Goal: Communication & Community: Answer question/provide support

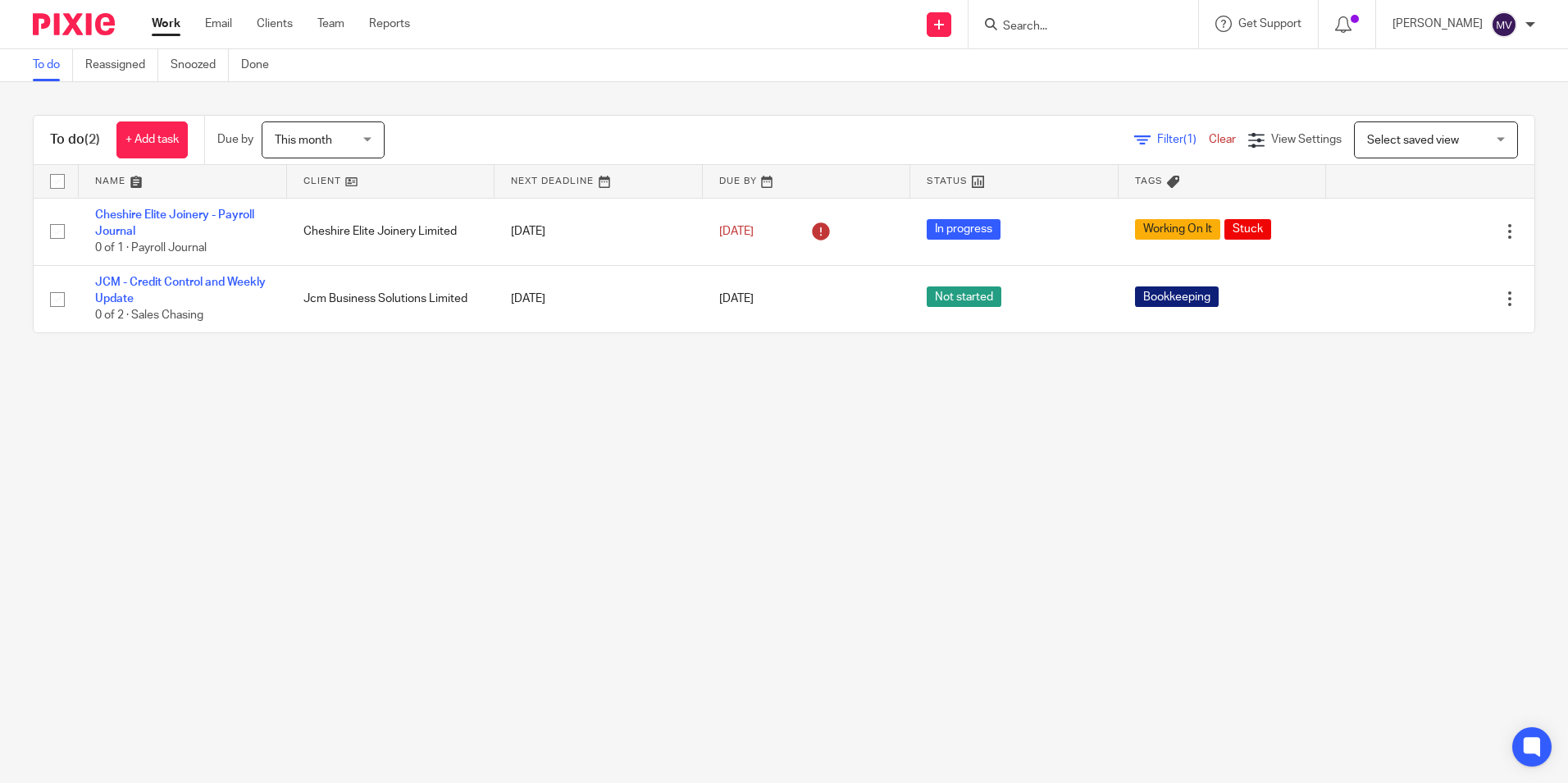
click at [1089, 14] on form at bounding box center [1088, 23] width 175 height 20
click at [1062, 36] on div at bounding box center [1084, 24] width 230 height 48
click at [1050, 21] on input "Search" at bounding box center [1075, 26] width 148 height 14
type input "cheshire elite"
click button "submit" at bounding box center [0, 0] width 0 height 0
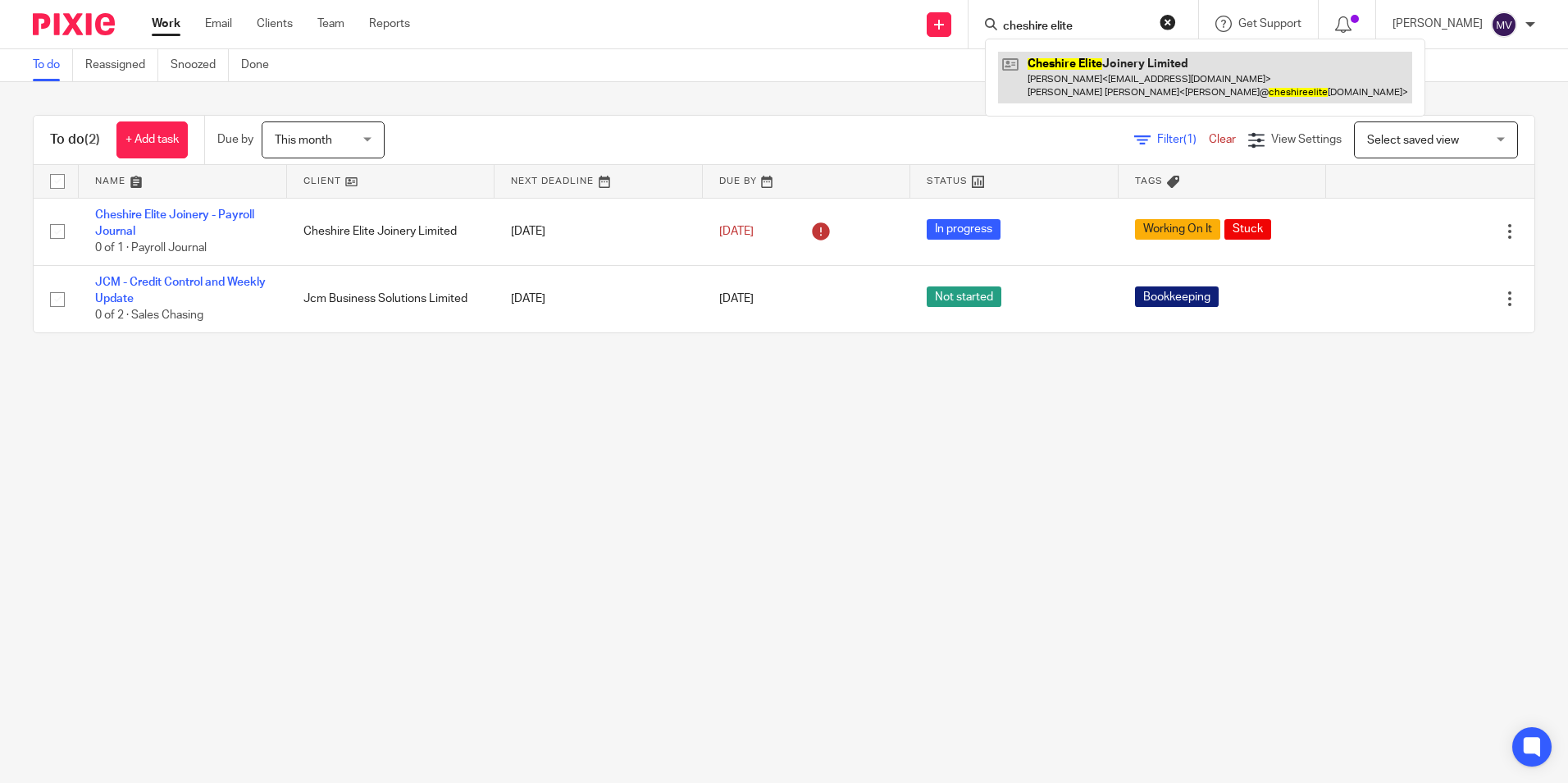
click at [1089, 80] on link at bounding box center [1204, 77] width 414 height 51
click at [1155, 73] on link at bounding box center [1204, 77] width 414 height 51
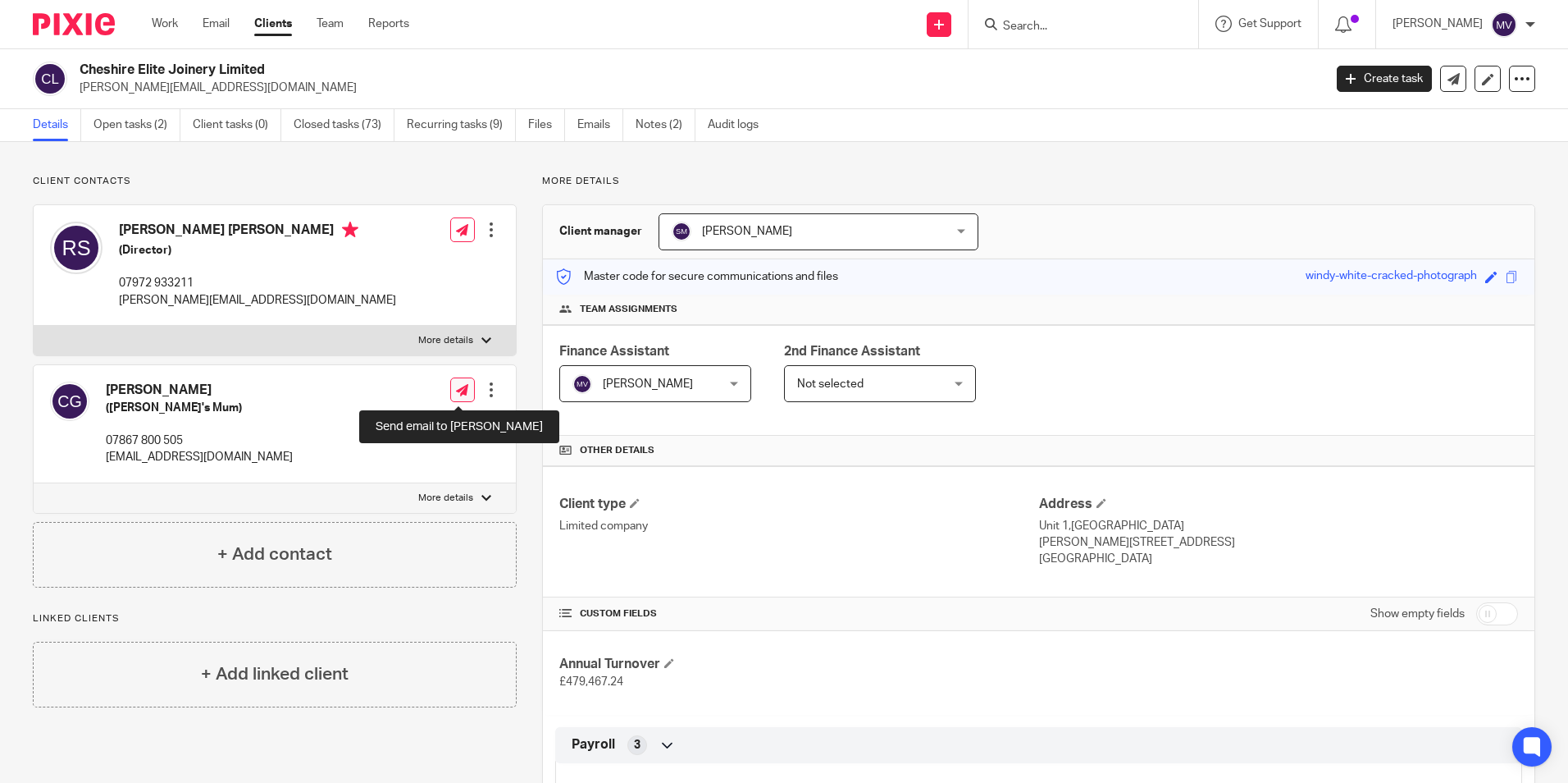
click at [455, 396] on icon at bounding box center [461, 390] width 13 height 13
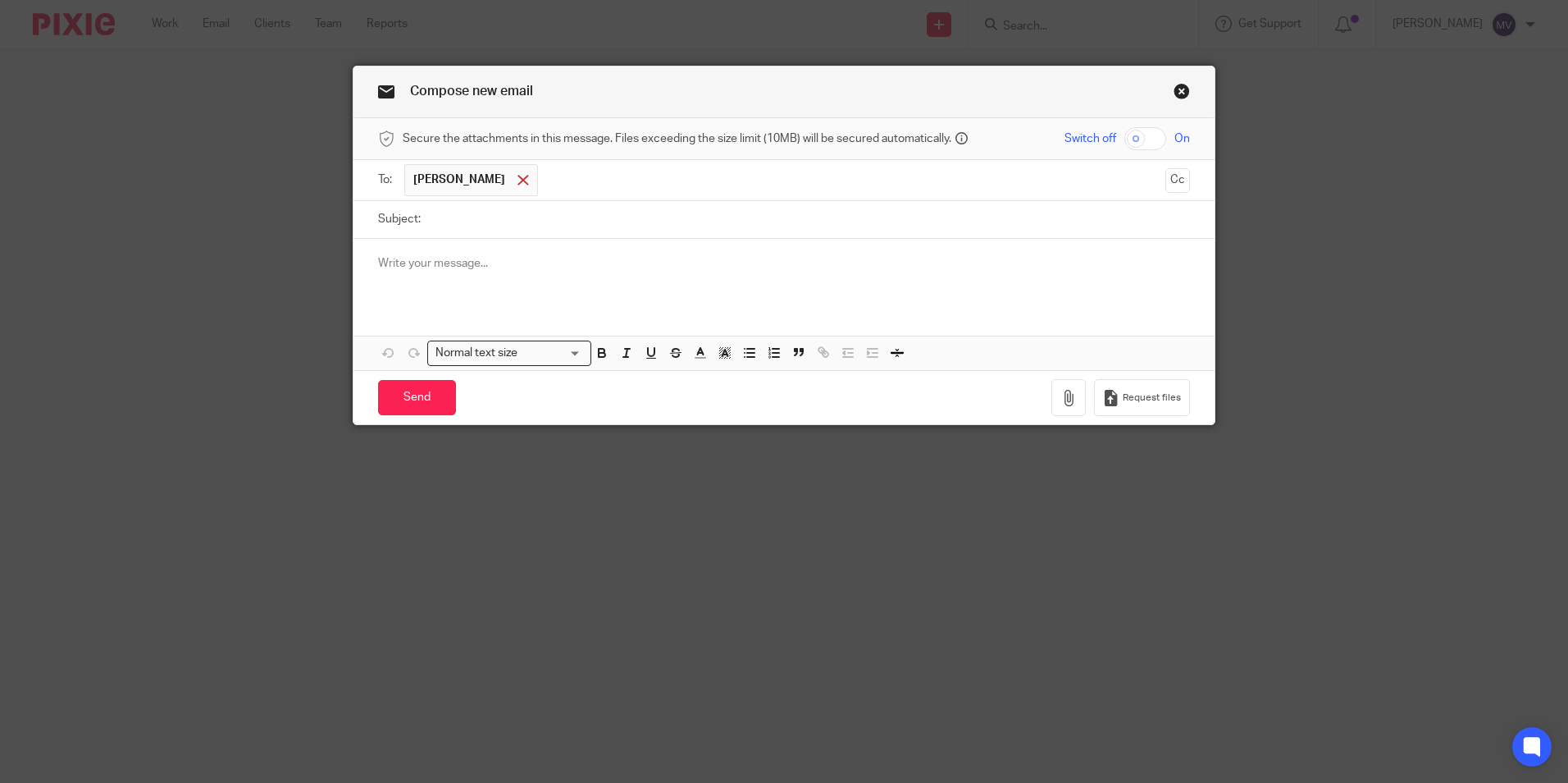
click at [517, 182] on span at bounding box center [522, 180] width 11 height 11
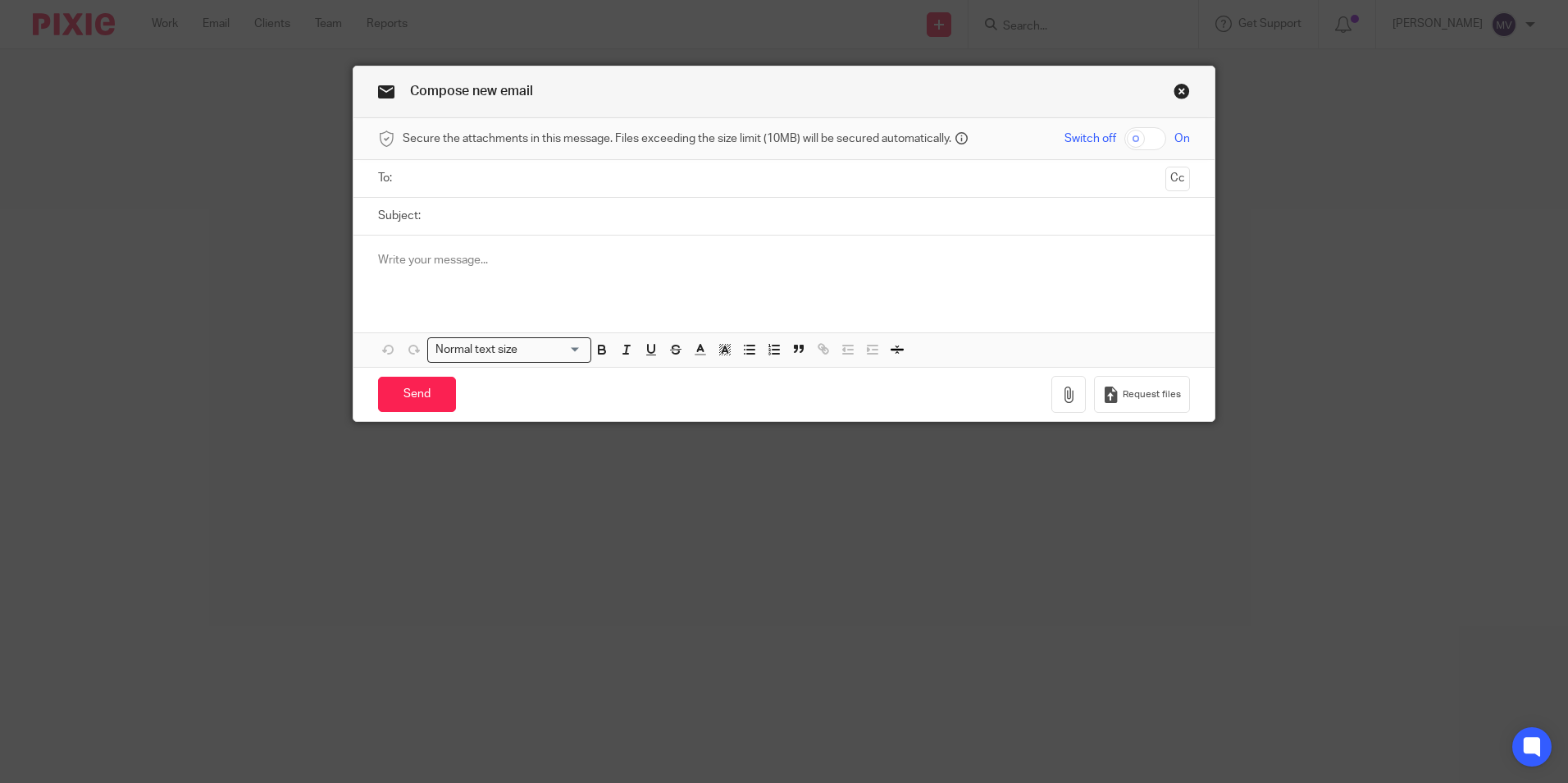
click at [489, 183] on input "text" at bounding box center [783, 179] width 750 height 19
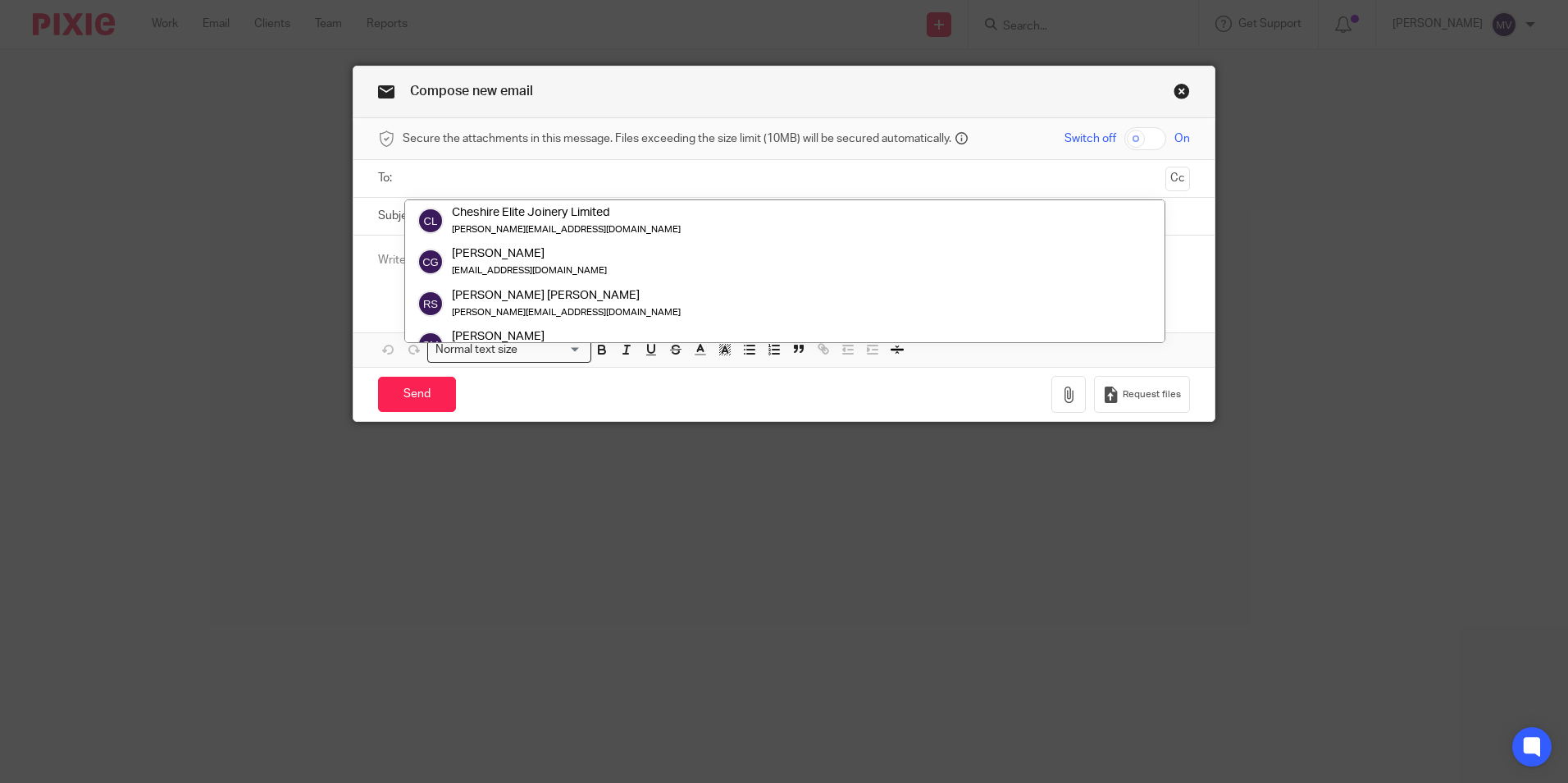
type input "o"
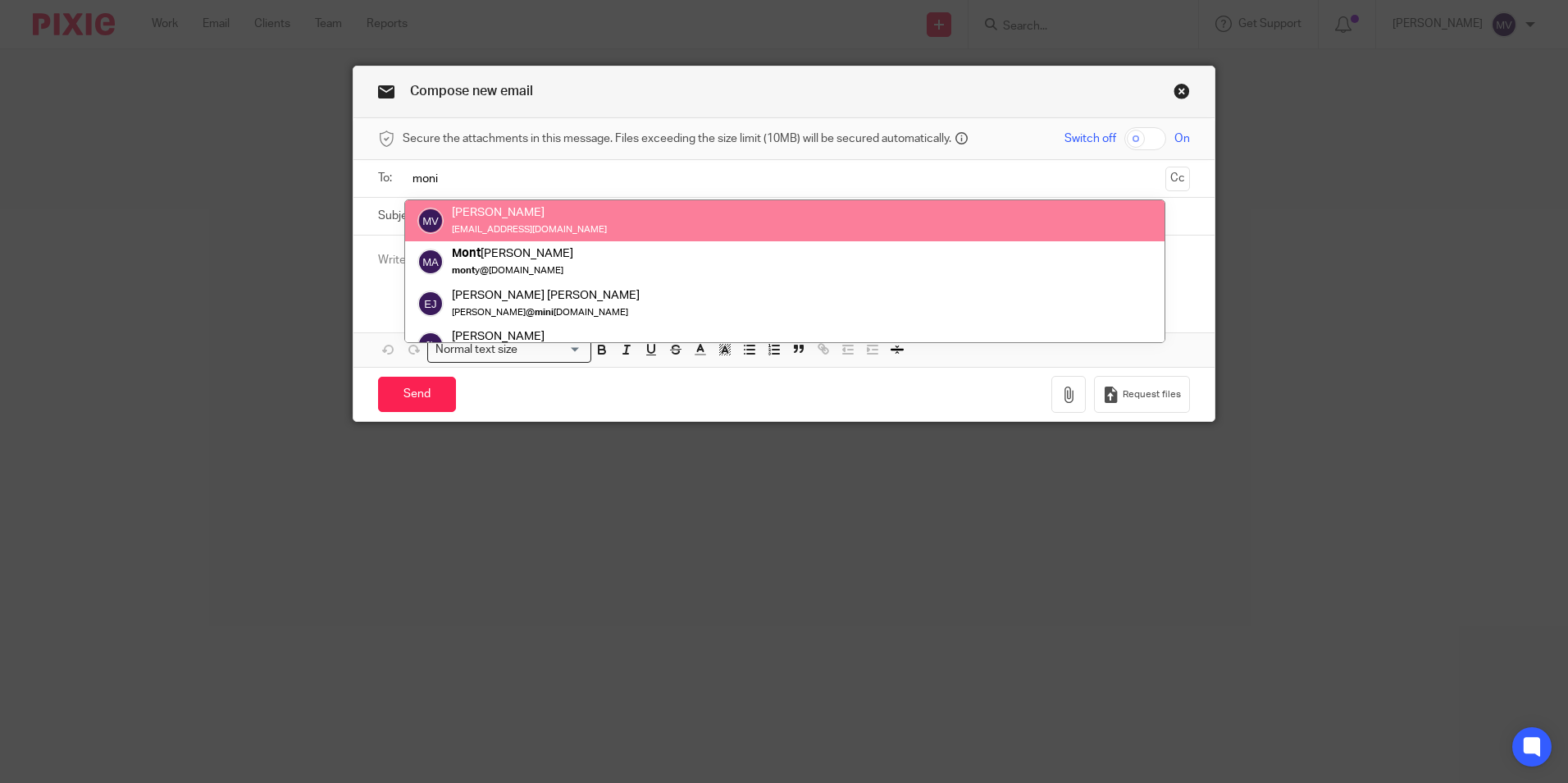
type input "moni"
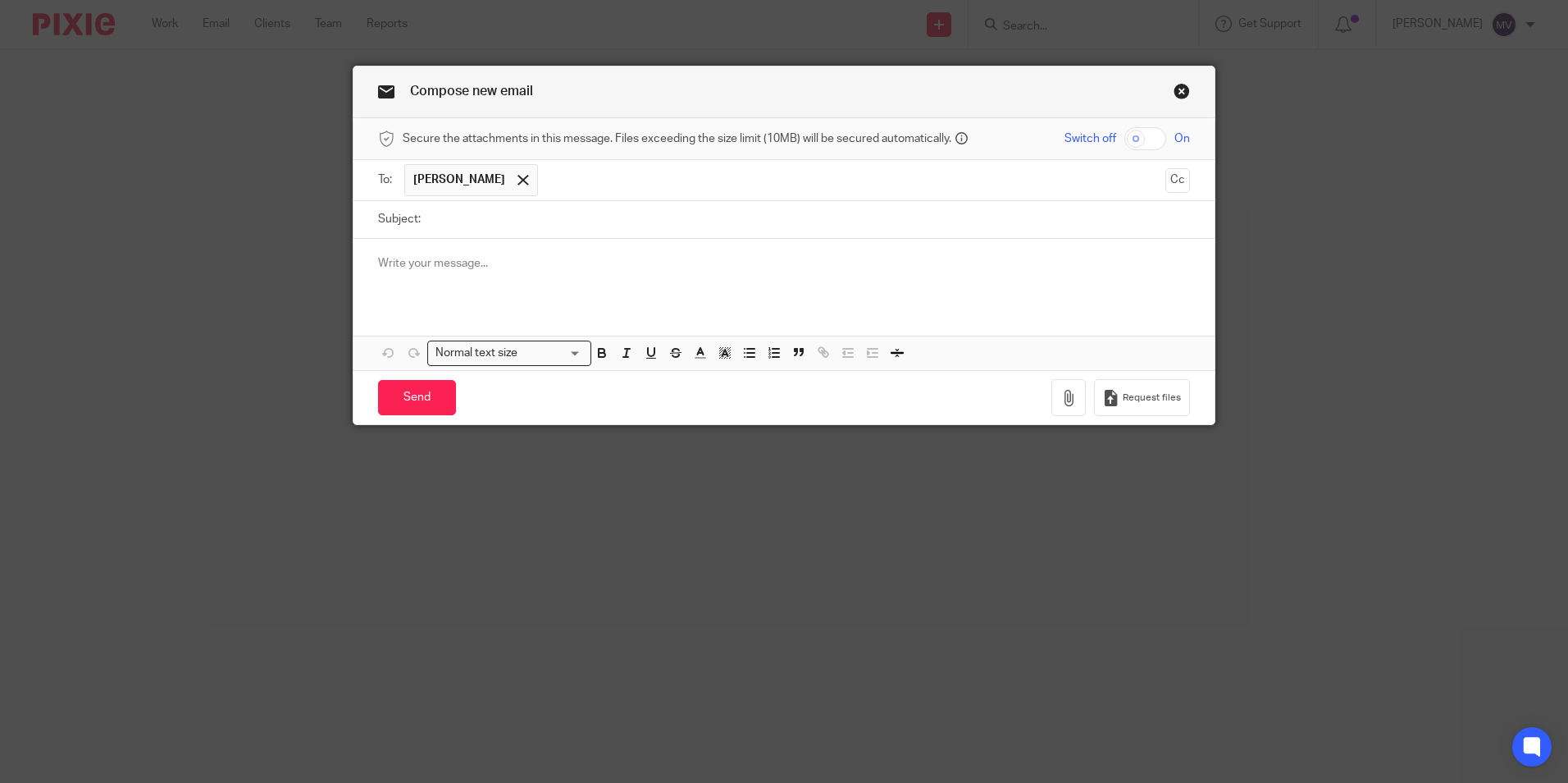
click at [485, 228] on input "Subject:" at bounding box center [809, 219] width 761 height 37
type input "test"
click at [474, 262] on p at bounding box center [784, 263] width 812 height 16
click at [402, 402] on input "Send" at bounding box center [417, 397] width 78 height 36
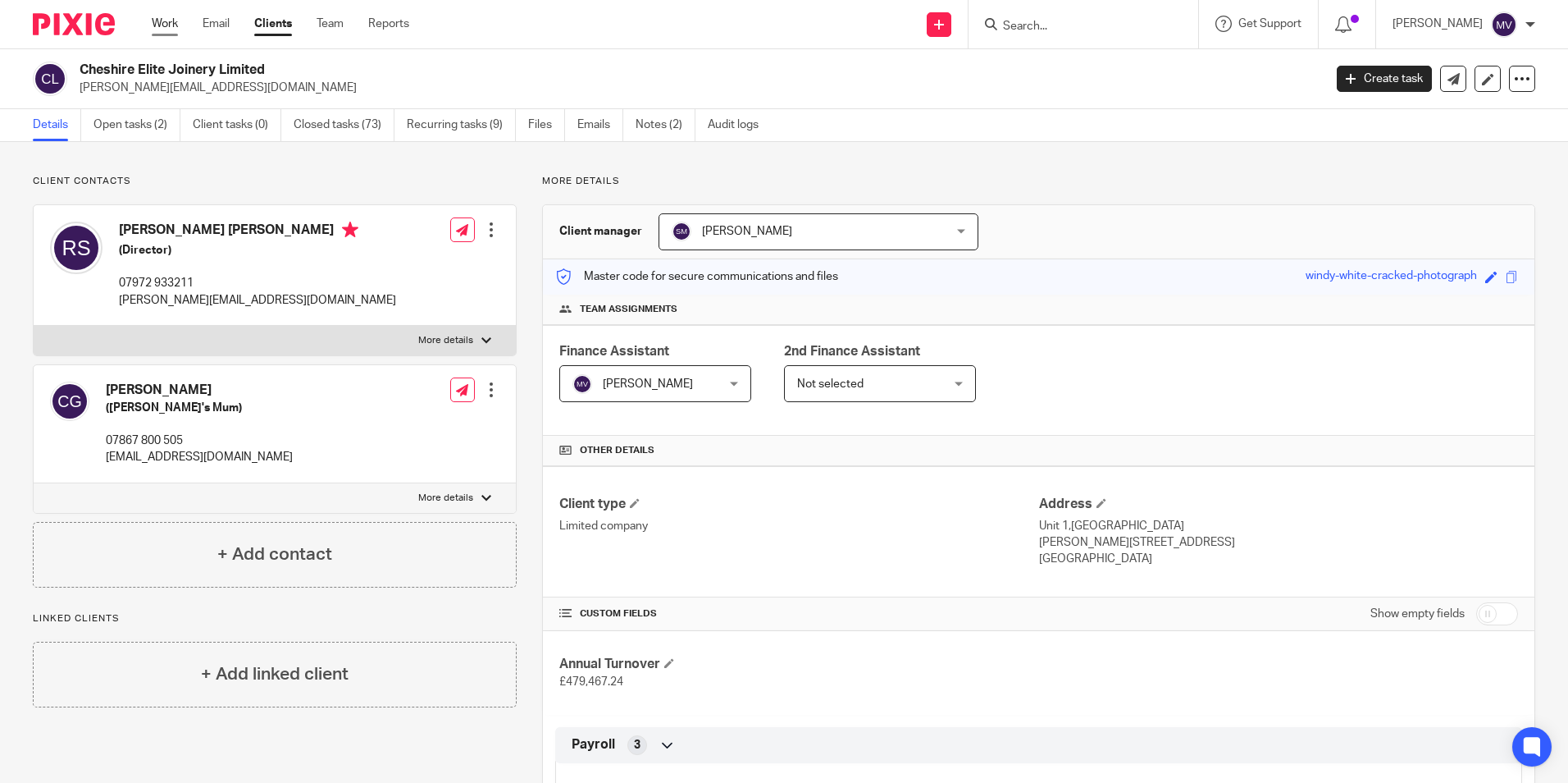
click at [171, 19] on link "Work" at bounding box center [164, 23] width 26 height 16
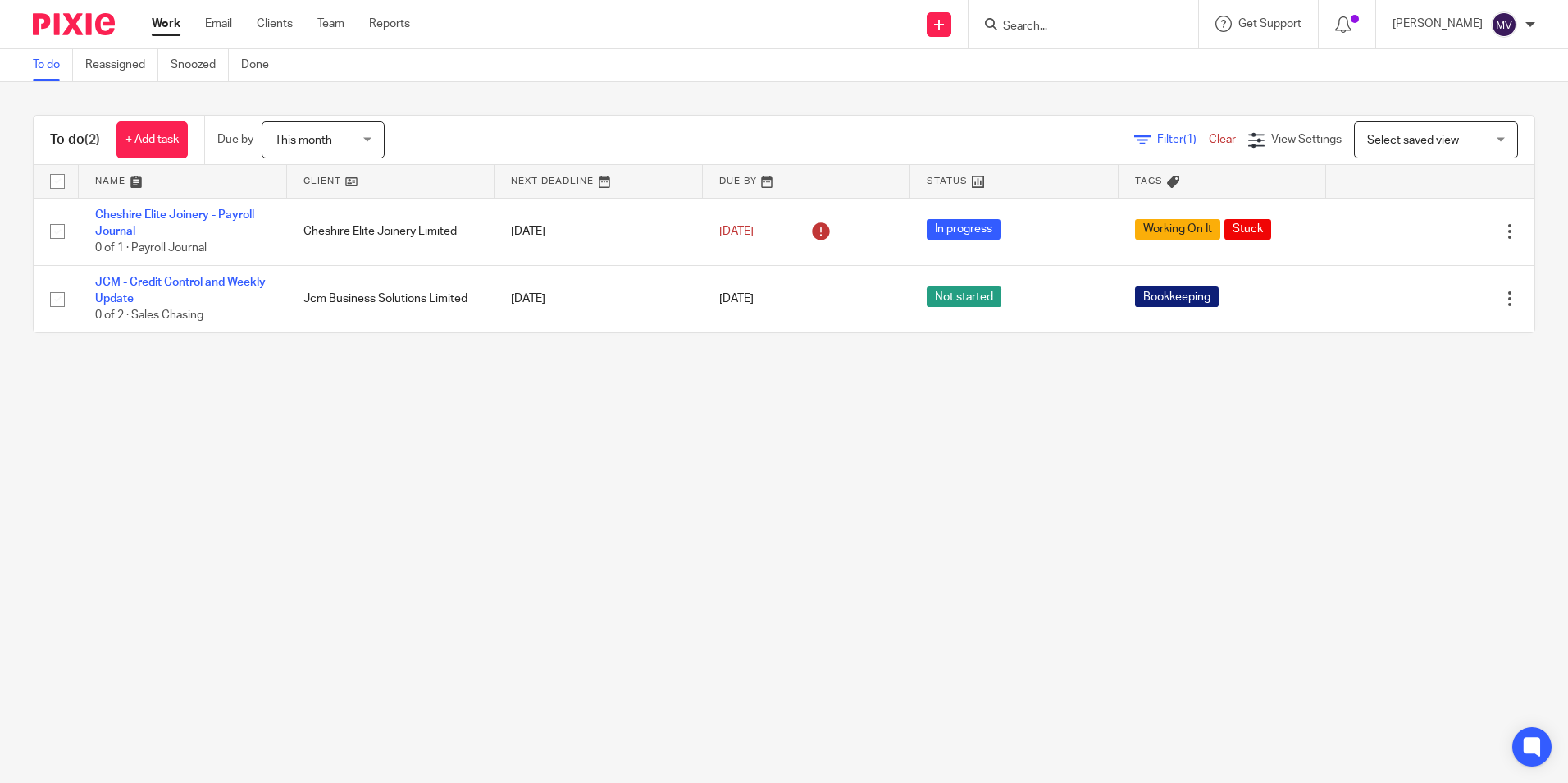
click at [250, 537] on main "To do Reassigned Snoozed Done To do (2) + Add task Due by This month This month…" at bounding box center [784, 391] width 1568 height 783
